Goal: Complete application form

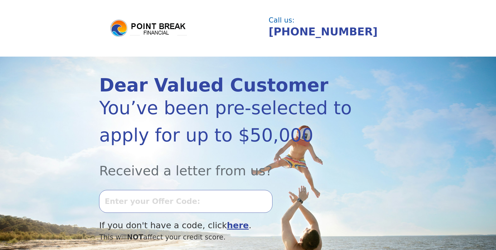
click at [133, 205] on input "text" at bounding box center [185, 201] width 173 height 22
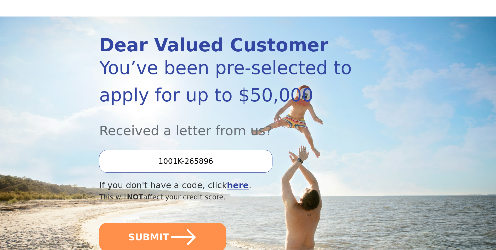
scroll to position [78, 0]
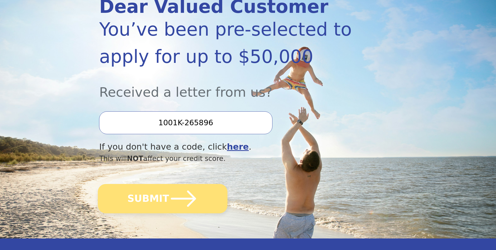
type input "1001K-265896"
click at [164, 196] on button "SUBMIT" at bounding box center [163, 198] width 130 height 29
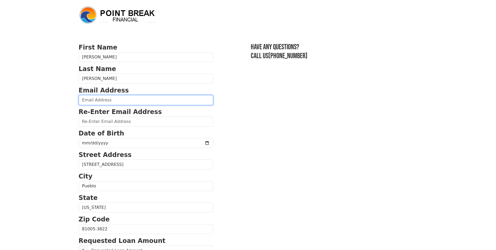
click at [137, 101] on input "email" at bounding box center [146, 100] width 134 height 10
type input "dbrockjr35@live.com"
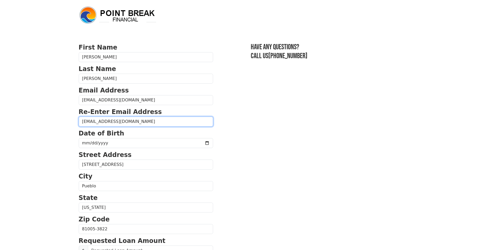
type input "dbrockjr35@live.com"
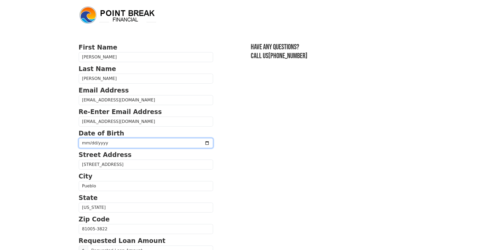
click at [116, 140] on input "date" at bounding box center [146, 143] width 134 height 10
type input "1971-12-02"
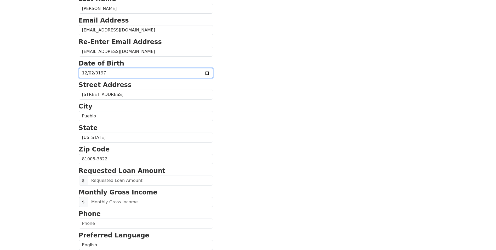
scroll to position [78, 0]
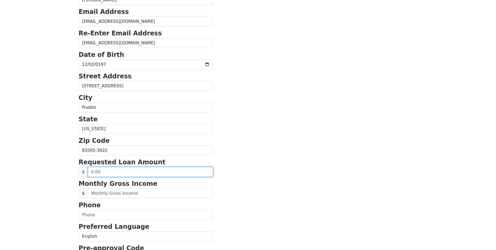
click at [169, 171] on input "text" at bounding box center [150, 172] width 125 height 10
type input "35,000.00"
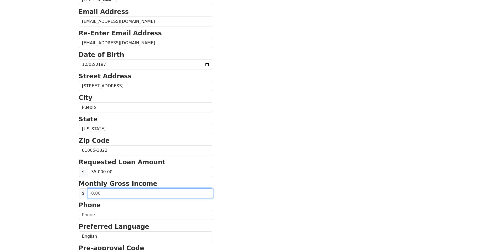
click at [151, 194] on input "text" at bounding box center [150, 193] width 125 height 10
type input "8,000.00"
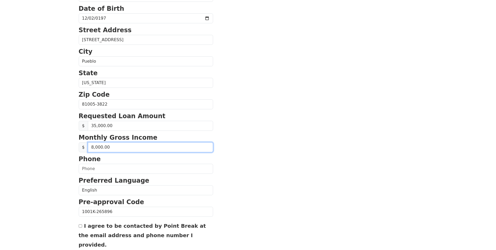
scroll to position [131, 0]
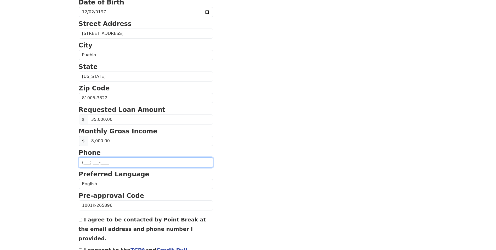
click at [120, 161] on input "text" at bounding box center [146, 162] width 134 height 10
type input "(719) 506-7196"
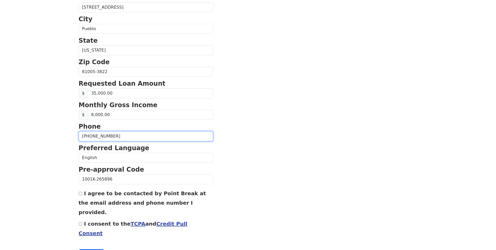
scroll to position [167, 0]
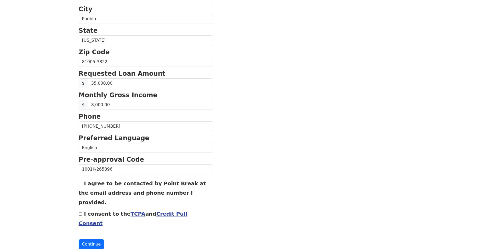
click at [81, 212] on input "I consent to the TCPA and Credit Pull Consent" at bounding box center [80, 213] width 3 height 3
checkbox input "true"
click at [88, 239] on button "Continue" at bounding box center [92, 244] width 26 height 10
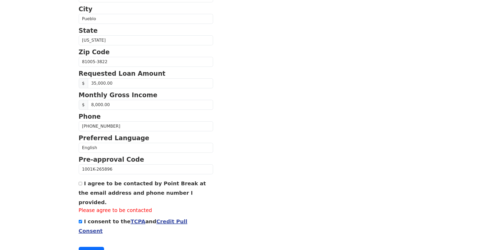
click at [81, 183] on input "I agree to be contacted by Point Break at the email address and phone number I …" at bounding box center [80, 183] width 3 height 3
checkbox input "true"
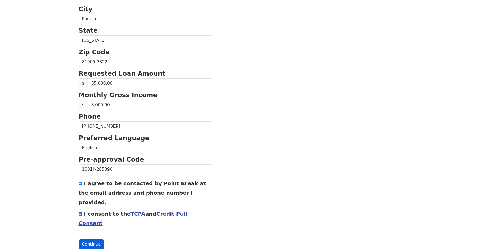
click at [93, 239] on button "Continue" at bounding box center [92, 244] width 26 height 10
